Goal: Information Seeking & Learning: Find specific fact

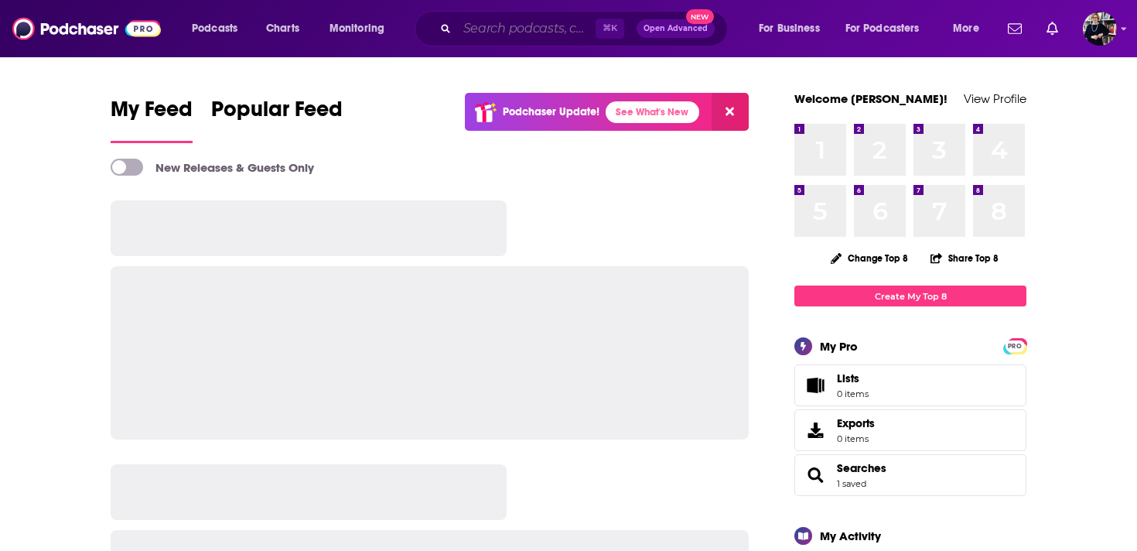
click at [512, 34] on input "Search podcasts, credits, & more..." at bounding box center [526, 28] width 138 height 25
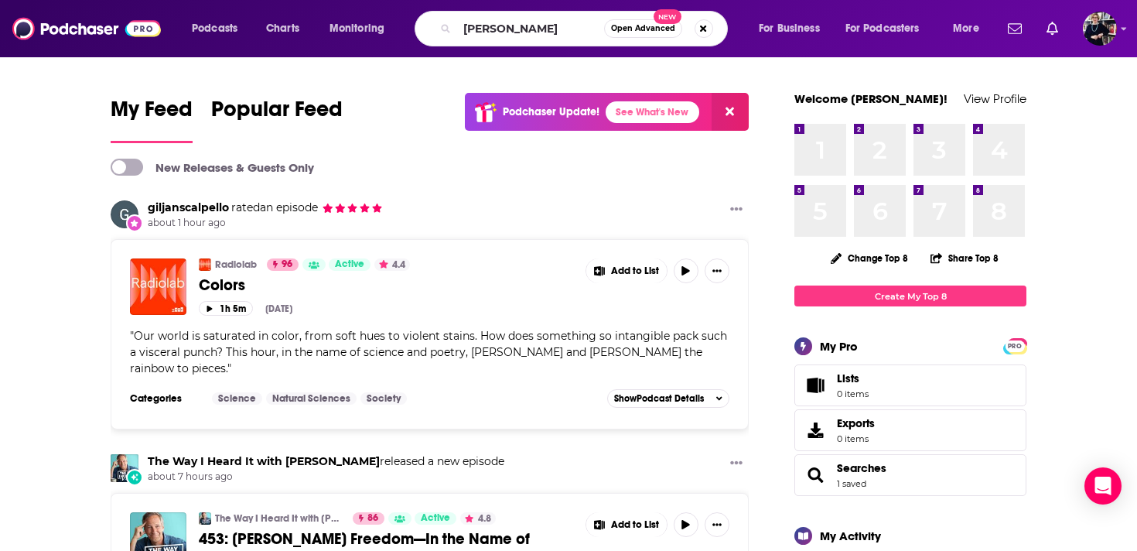
click at [496, 15] on div "matti frie Open Advanced New" at bounding box center [570, 29] width 313 height 36
click at [489, 32] on input "matti frie" at bounding box center [530, 28] width 147 height 25
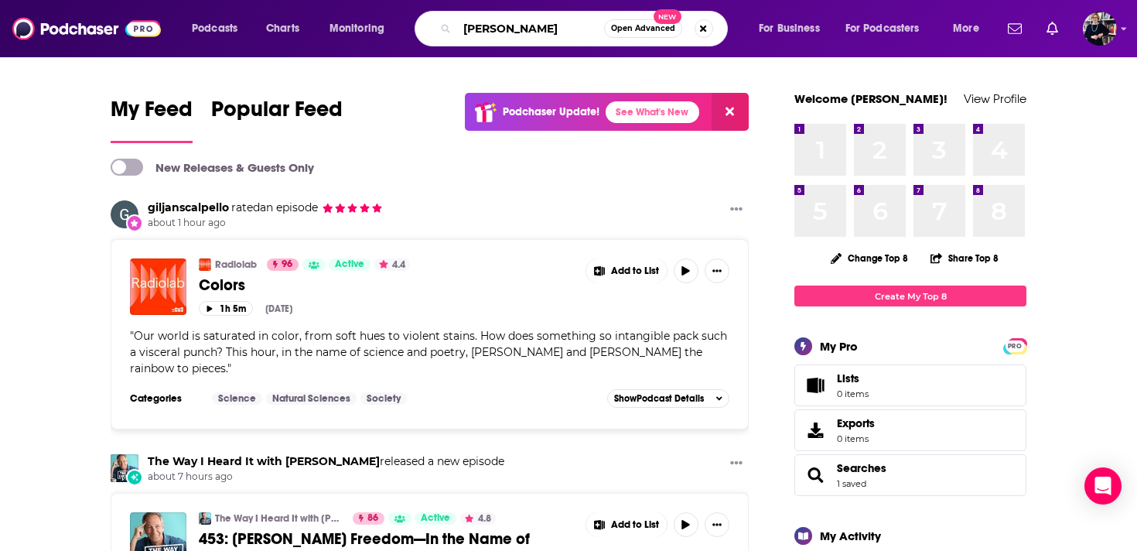
click at [489, 32] on input "matti frie" at bounding box center [530, 28] width 147 height 25
paste input "Matti Friedman"
type input "Matti Friedman"
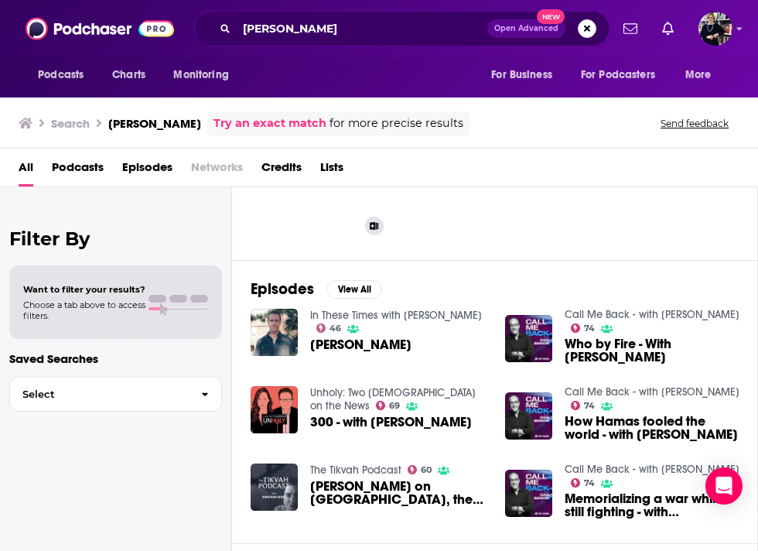
scroll to position [122, 0]
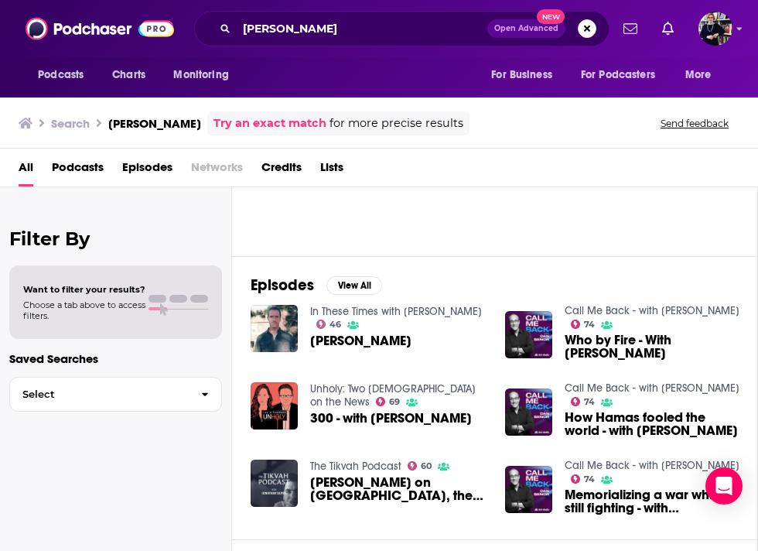
click at [78, 175] on span "Podcasts" at bounding box center [78, 171] width 52 height 32
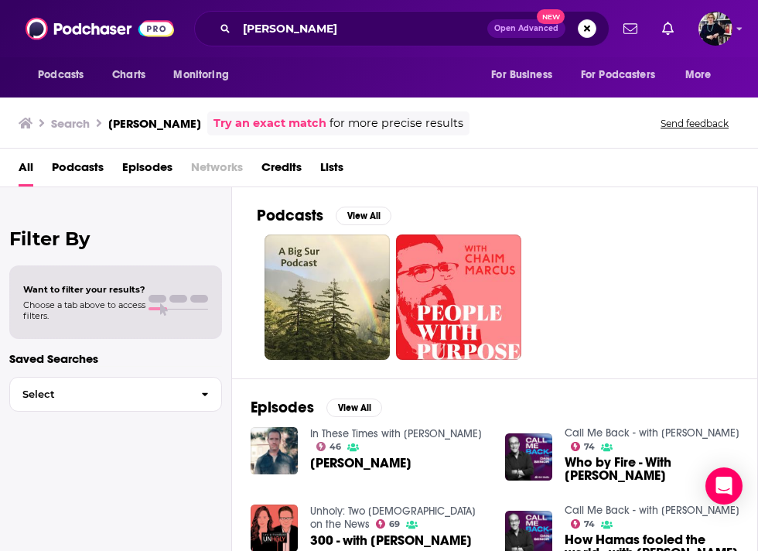
click at [148, 159] on span "Episodes" at bounding box center [147, 171] width 50 height 32
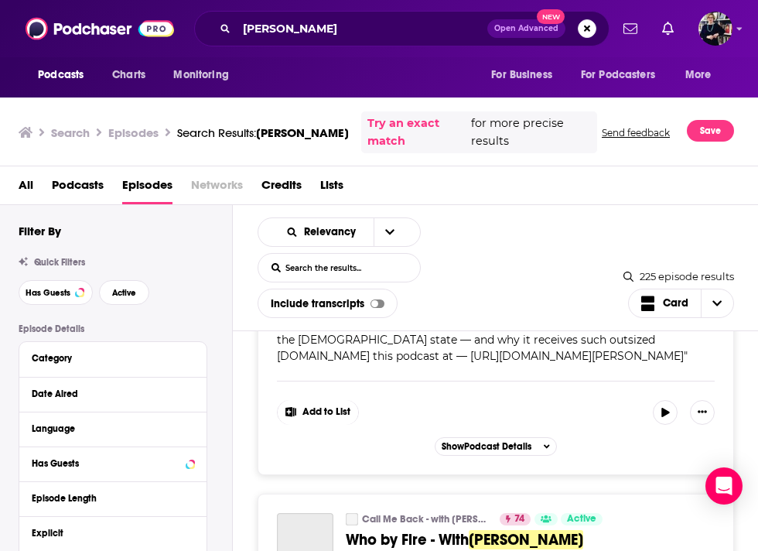
scroll to position [159, 0]
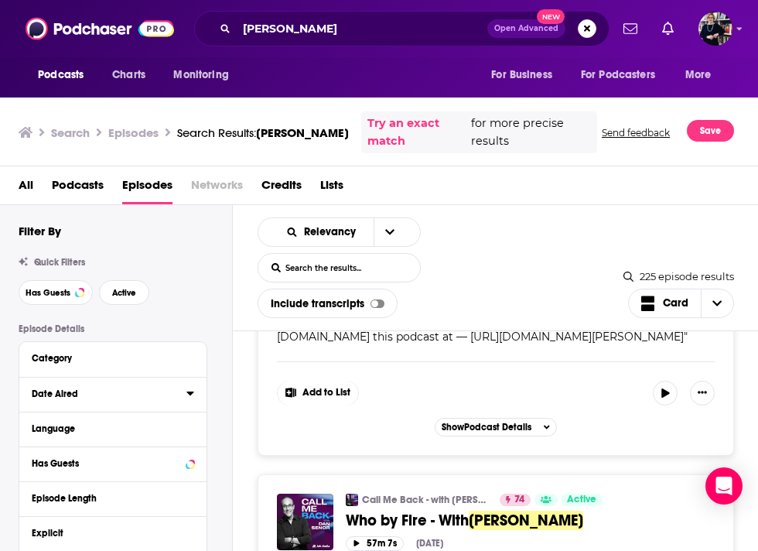
click at [118, 398] on div "Date Aired" at bounding box center [104, 393] width 145 height 11
click at [118, 397] on div "Date Aired" at bounding box center [104, 393] width 145 height 11
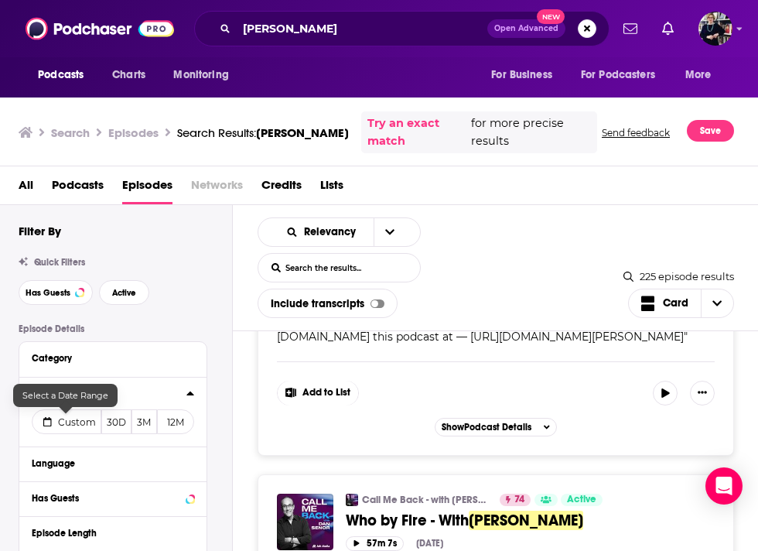
click at [58, 428] on span "Custom" at bounding box center [77, 422] width 38 height 12
select select "9"
select select "2025"
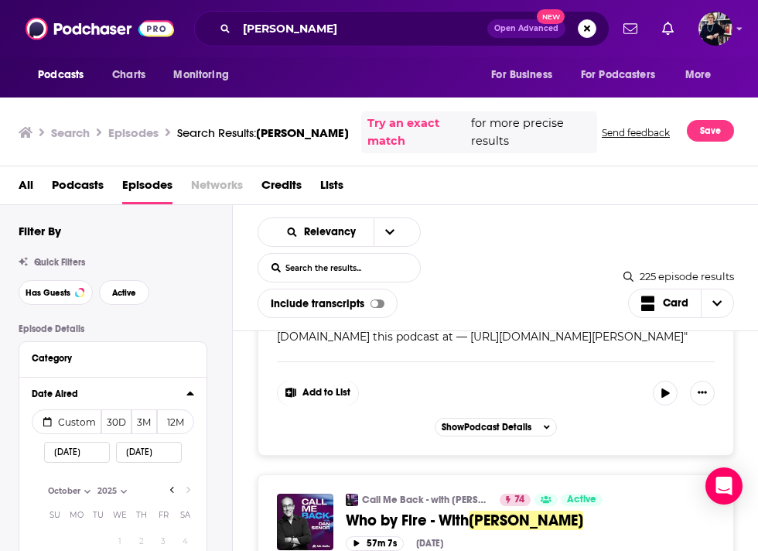
click at [97, 454] on input "10/07/2025" at bounding box center [77, 452] width 66 height 21
type input "10/07/202"
select select "2012"
type input "10/07/2022"
select select "2022"
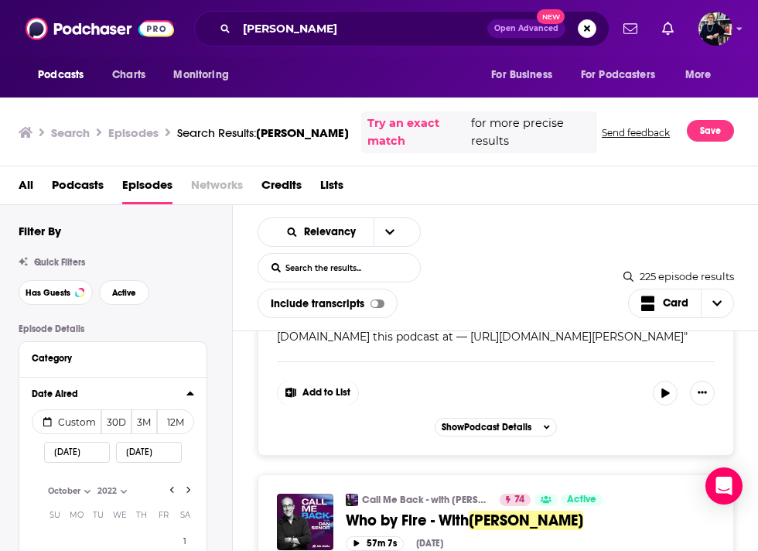
type input "10/07/2022"
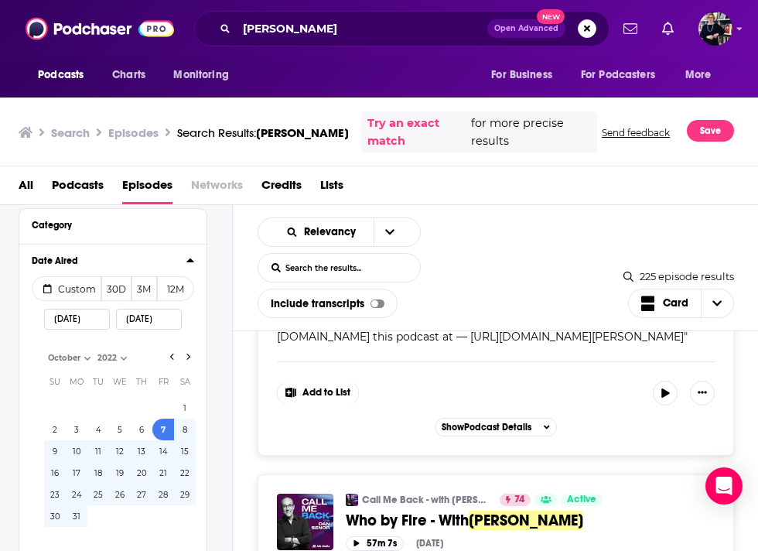
scroll to position [189, 0]
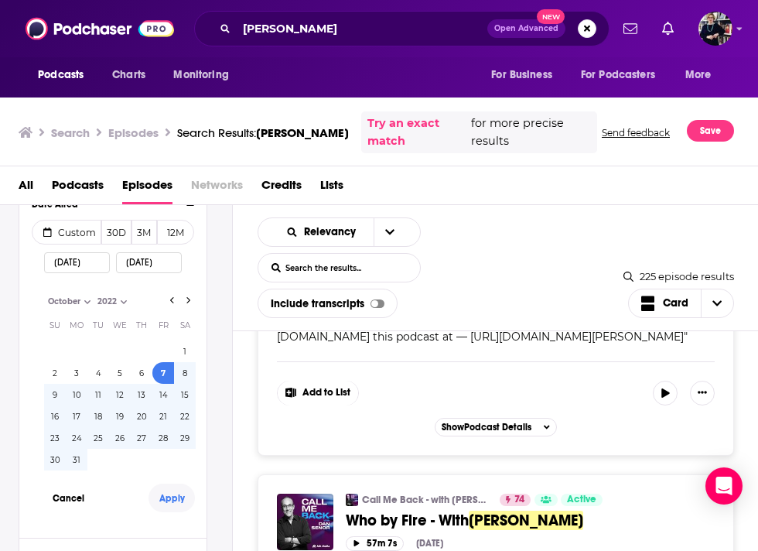
click at [175, 501] on button "Apply" at bounding box center [171, 497] width 46 height 29
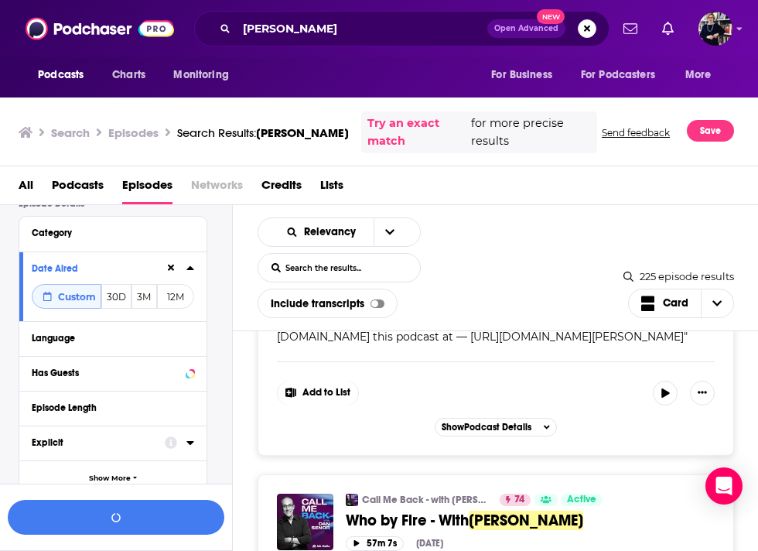
scroll to position [123, 0]
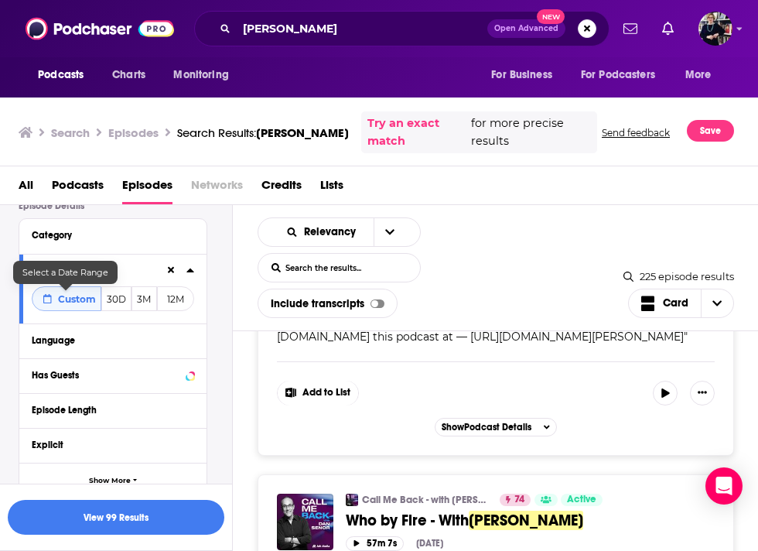
click at [88, 301] on span "Custom" at bounding box center [77, 299] width 38 height 12
select select "9"
select select "2022"
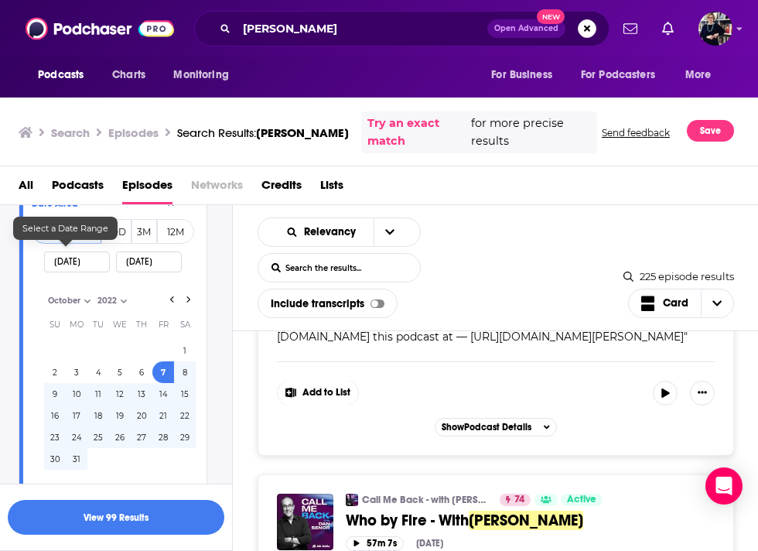
scroll to position [265, 0]
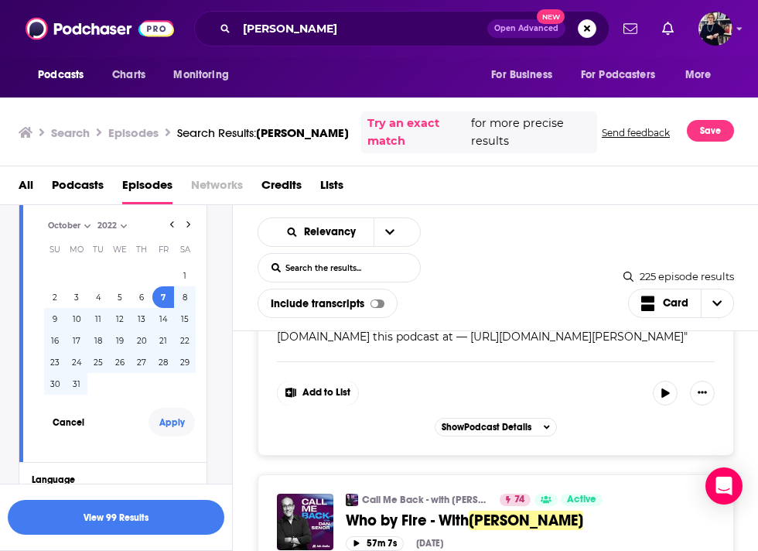
click at [162, 425] on button "Apply" at bounding box center [171, 422] width 46 height 29
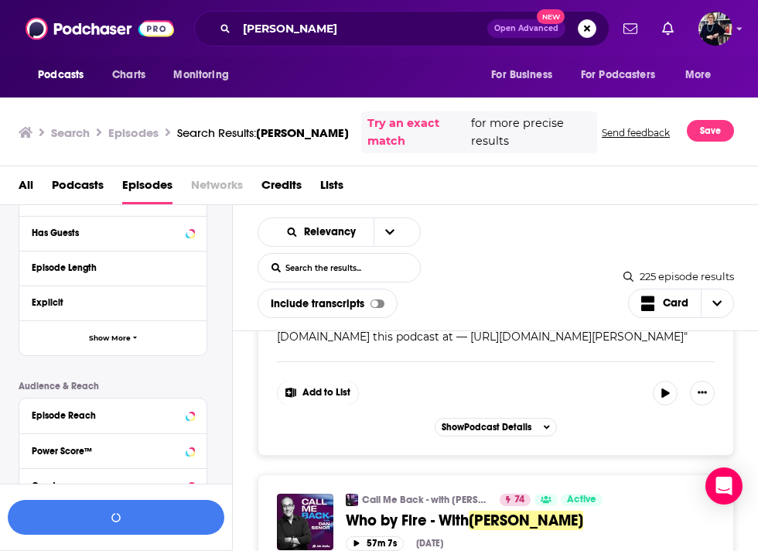
scroll to position [0, 0]
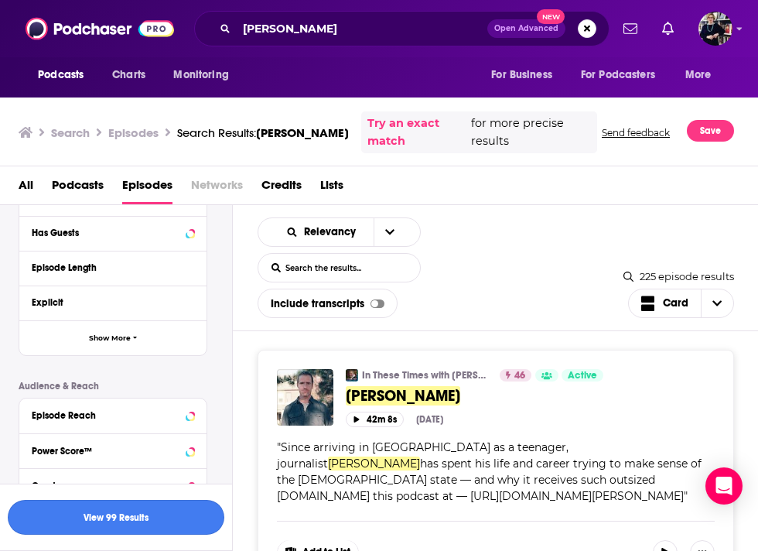
click at [177, 508] on button "View 99 Results" at bounding box center [116, 517] width 217 height 35
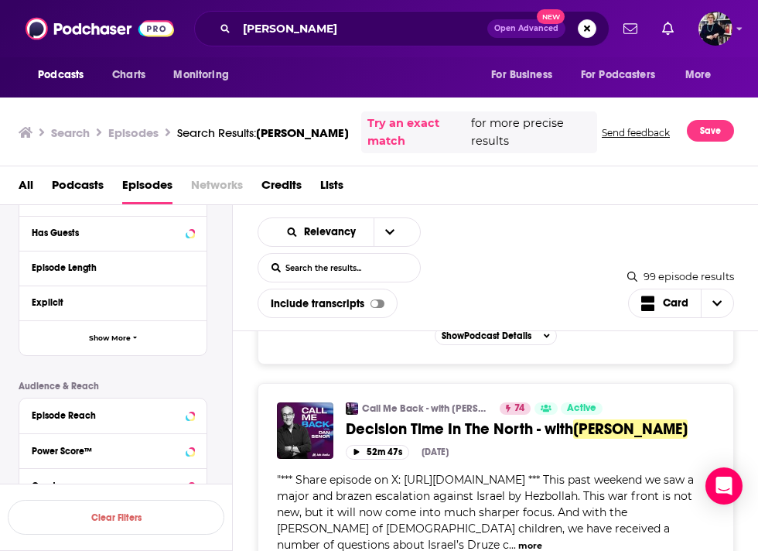
scroll to position [316, 0]
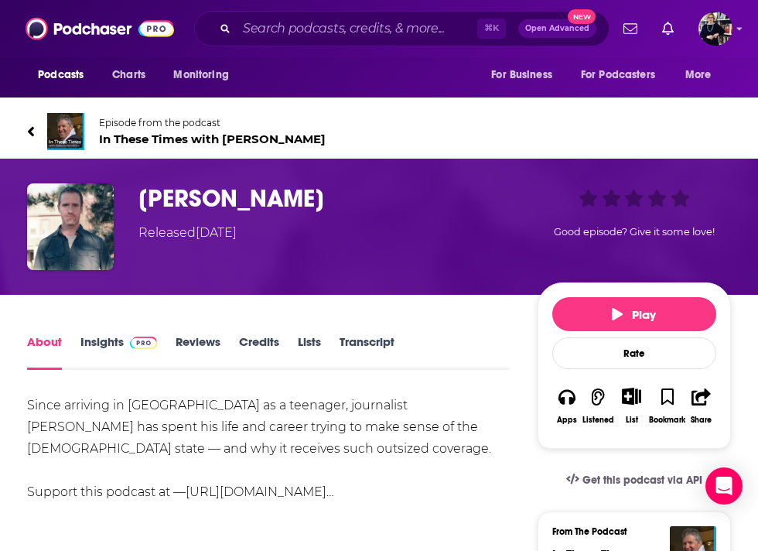
click at [100, 345] on link "Insights" at bounding box center [118, 352] width 77 height 36
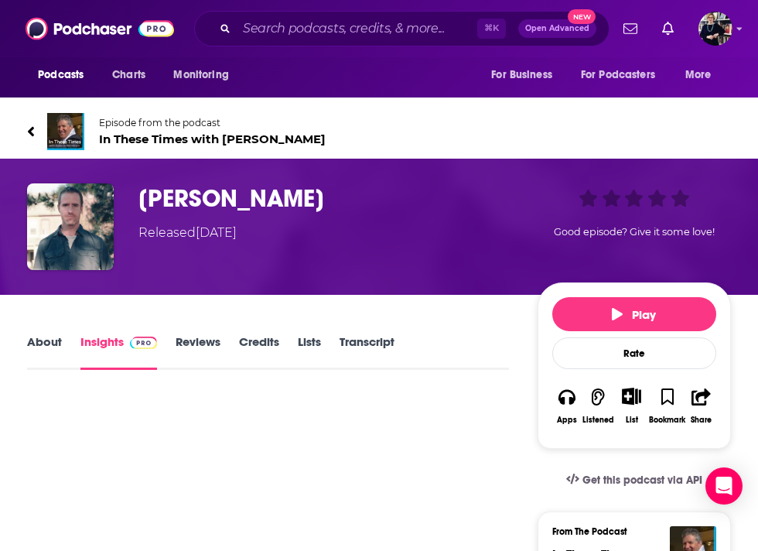
click at [208, 343] on link "Reviews" at bounding box center [198, 352] width 45 height 36
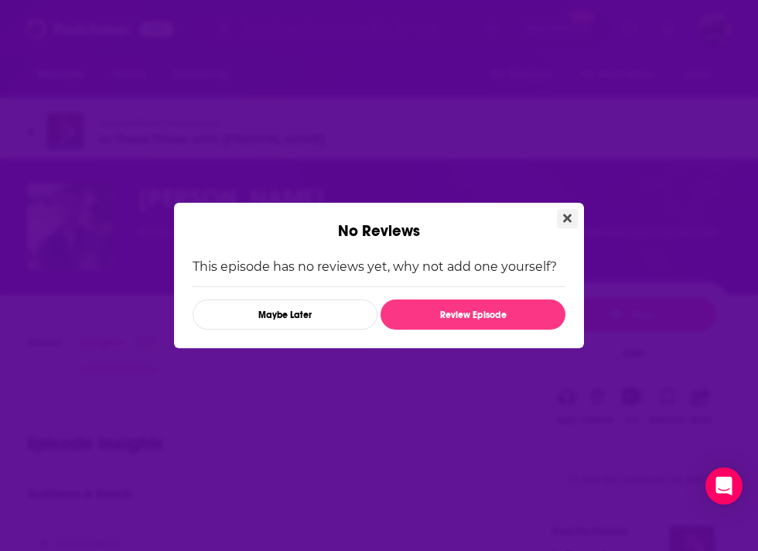
click at [568, 213] on icon "Close" at bounding box center [567, 218] width 9 height 12
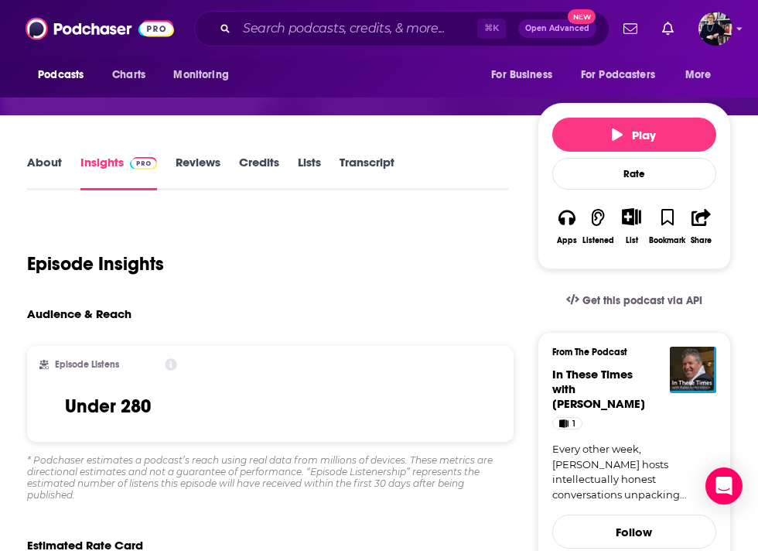
scroll to position [165, 0]
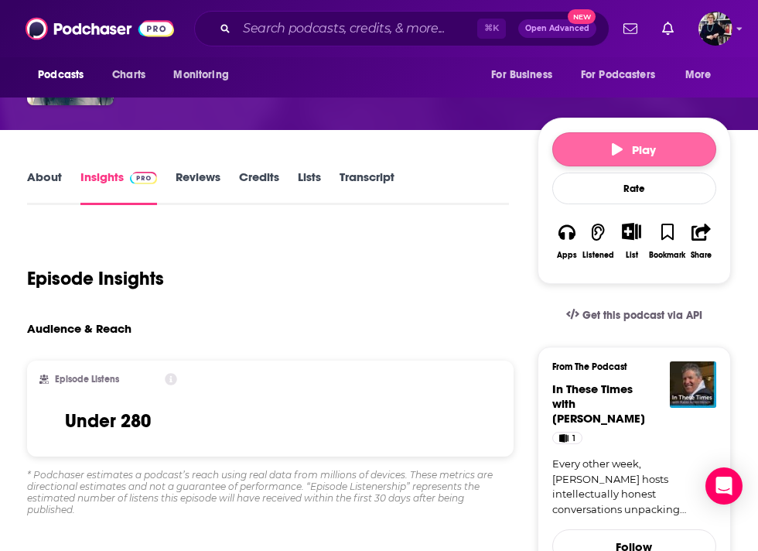
click at [649, 146] on span "Play" at bounding box center [634, 149] width 44 height 15
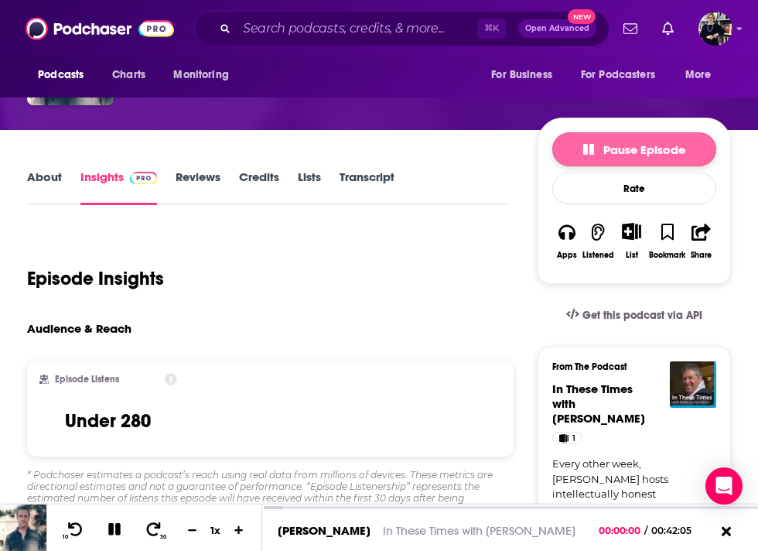
click at [649, 146] on span "Pause Episode" at bounding box center [634, 149] width 102 height 15
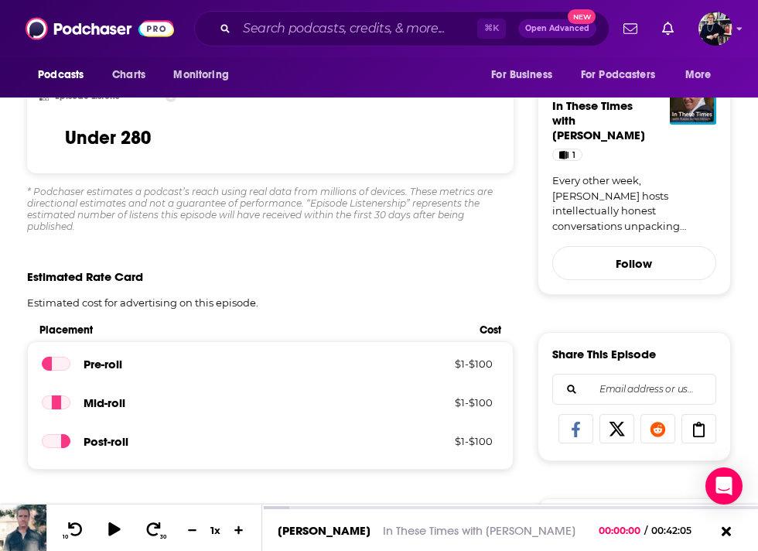
scroll to position [295, 0]
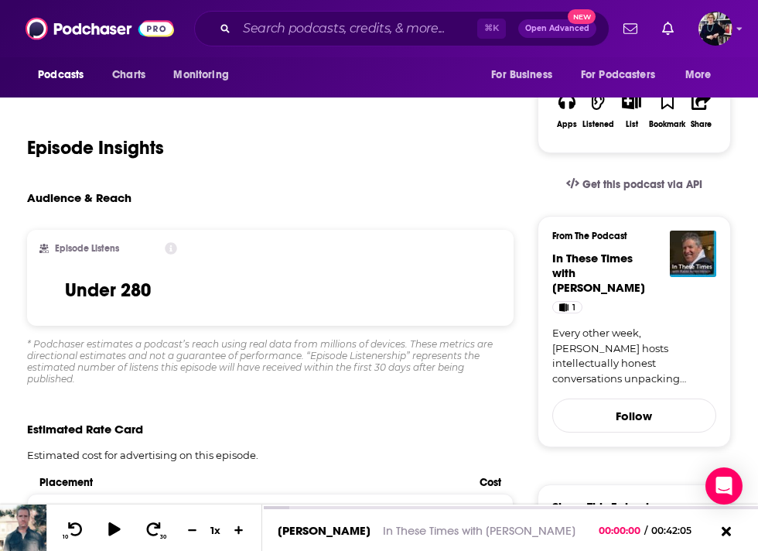
drag, startPoint x: 619, startPoint y: 292, endPoint x: 541, endPoint y: 259, distance: 85.6
click at [541, 259] on div "From The Podcast In These Times with Rabbi Ammi Hirsch 1 Every other week, Rabb…" at bounding box center [633, 331] width 193 height 231
copy span "In These Times with Rabbi Ammi Hirsch"
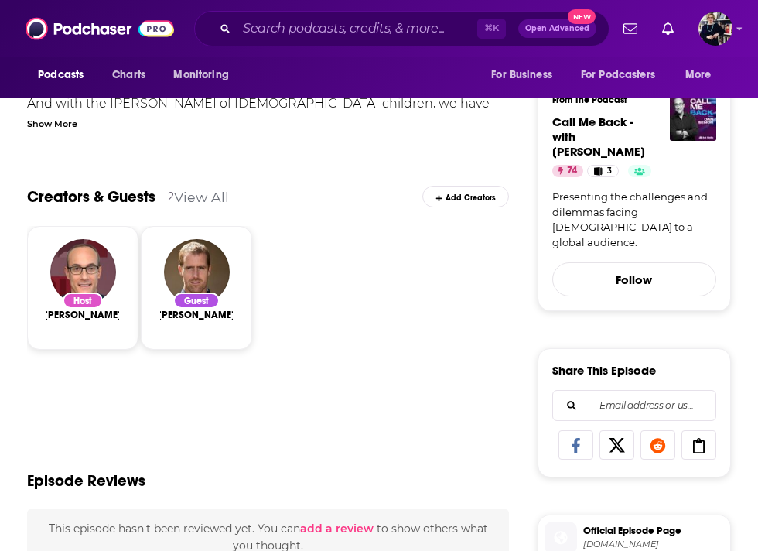
scroll to position [305, 0]
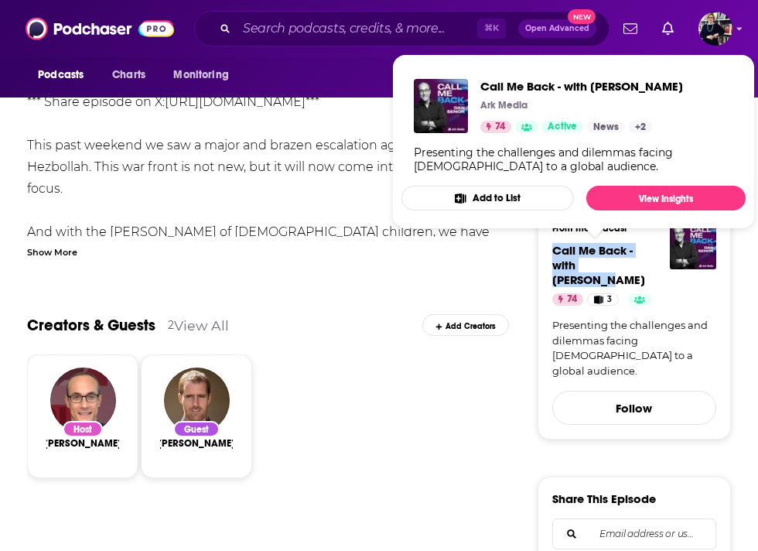
drag, startPoint x: 644, startPoint y: 265, endPoint x: 549, endPoint y: 254, distance: 95.8
click at [549, 254] on div "From The Podcast Call Me Back - with Dan Senor 74 3 Presenting the challenges a…" at bounding box center [633, 323] width 193 height 231
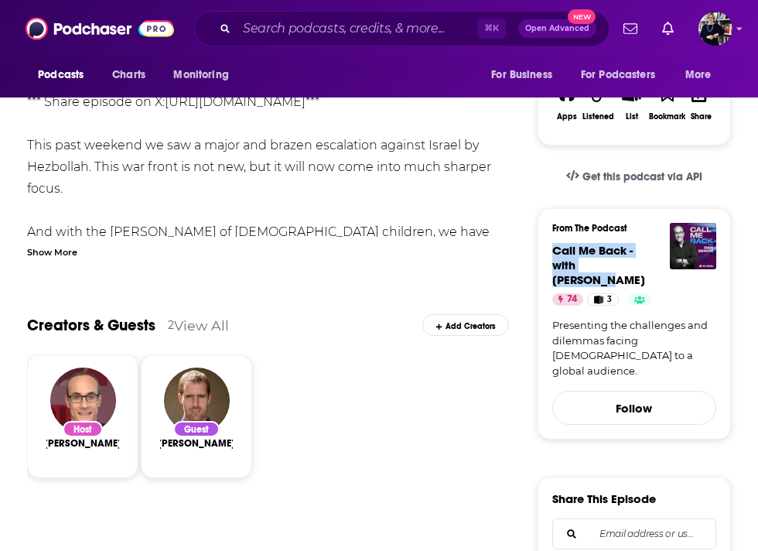
copy span "Call Me Back - with Dan Senor"
